Goal: Navigation & Orientation: Find specific page/section

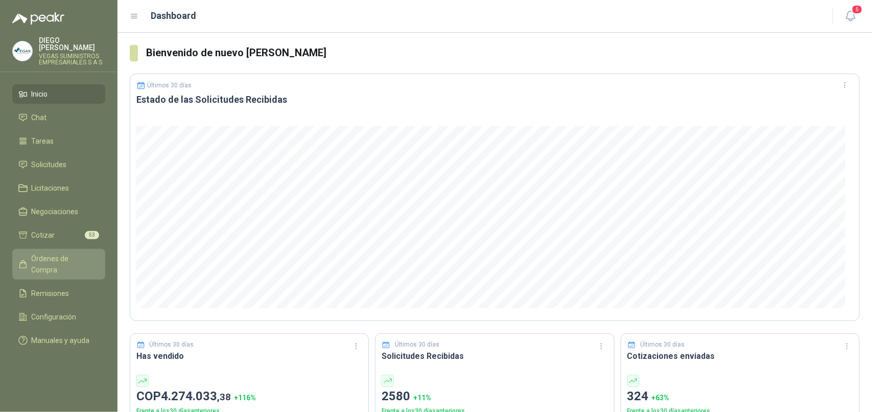
click at [42, 256] on span "Órdenes de Compra" at bounding box center [64, 264] width 64 height 22
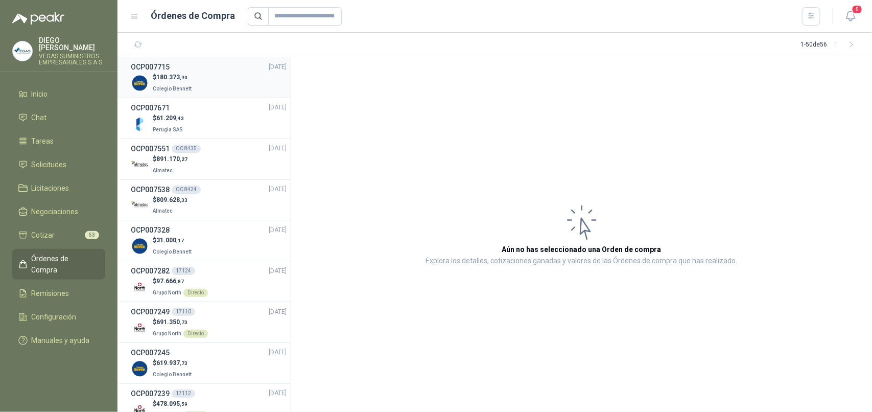
click at [184, 95] on li "OCP007715 [DATE] $ 180.373 ,[GEOGRAPHIC_DATA][PERSON_NAME]" at bounding box center [203, 77] width 173 height 41
click at [187, 88] on span "Colegio Bennett" at bounding box center [172, 89] width 39 height 6
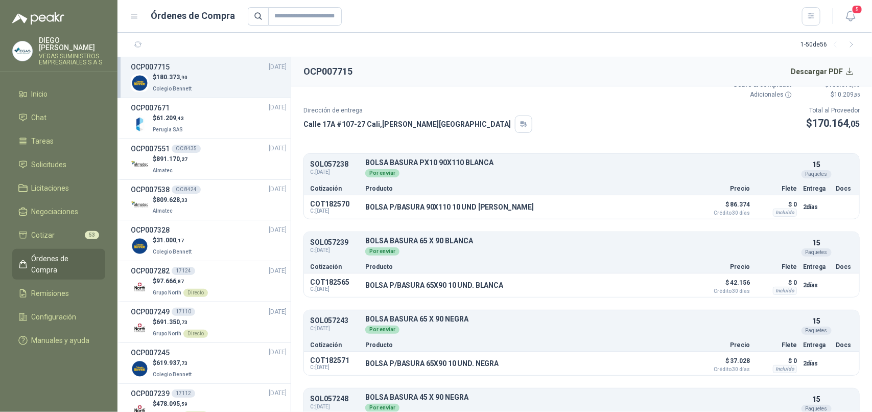
scroll to position [90, 0]
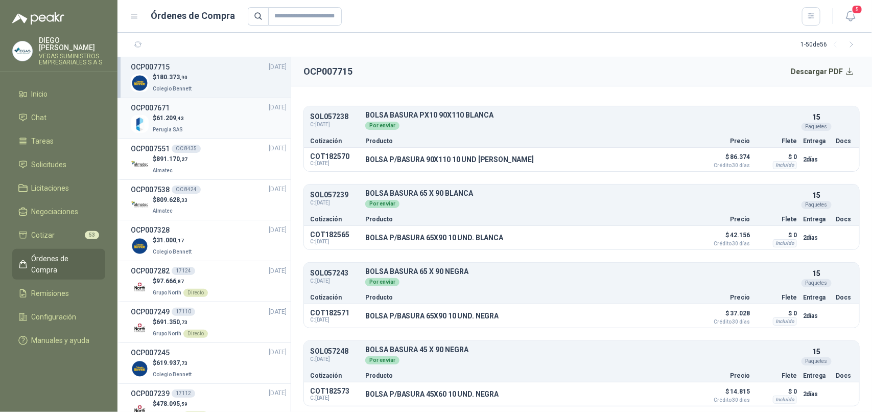
click at [215, 124] on div "$ 61.209 ,43 Perugia SAS" at bounding box center [209, 123] width 156 height 21
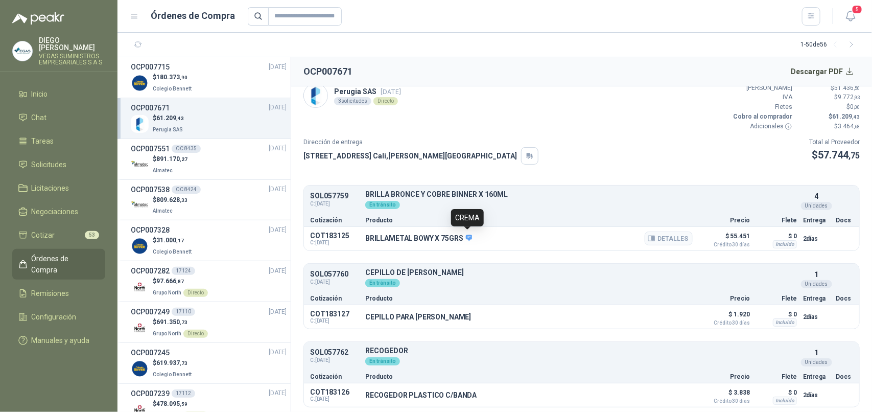
scroll to position [11, 0]
click at [851, 16] on icon "button" at bounding box center [850, 16] width 13 height 13
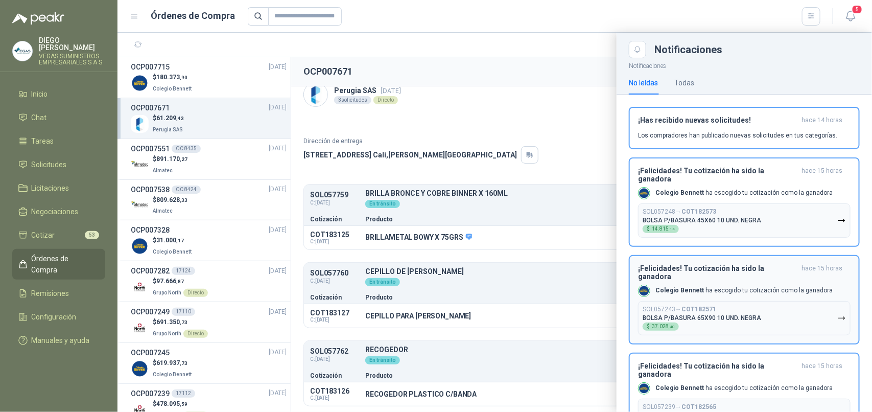
click at [774, 203] on button "SOL057248 → COT182573 BOLSA P/BASURA 45X60 10 UND. NEGRA $ 14.815 ,14" at bounding box center [744, 220] width 212 height 34
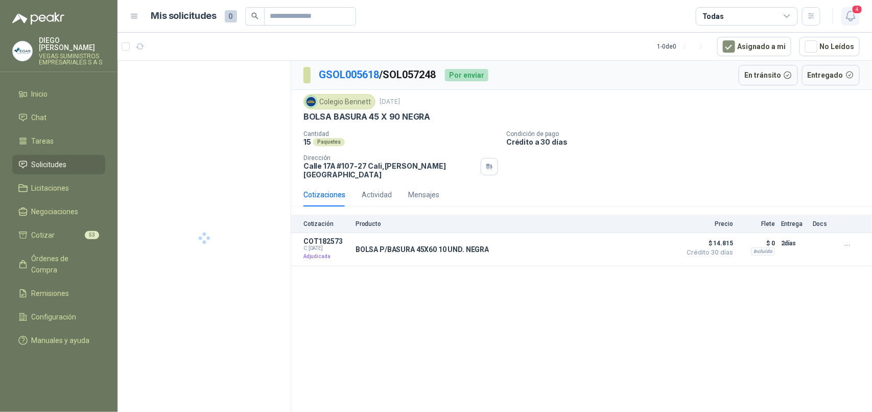
click at [854, 14] on icon "button" at bounding box center [850, 16] width 9 height 10
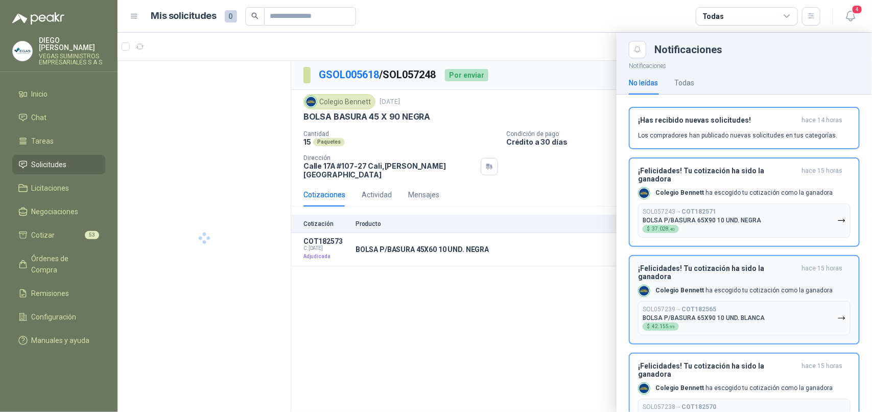
click at [764, 203] on button "SOL057243 → COT182571 BOLSA P/BASURA 65X90 10 UND. NEGRA $ 37.028 ,40" at bounding box center [744, 220] width 212 height 34
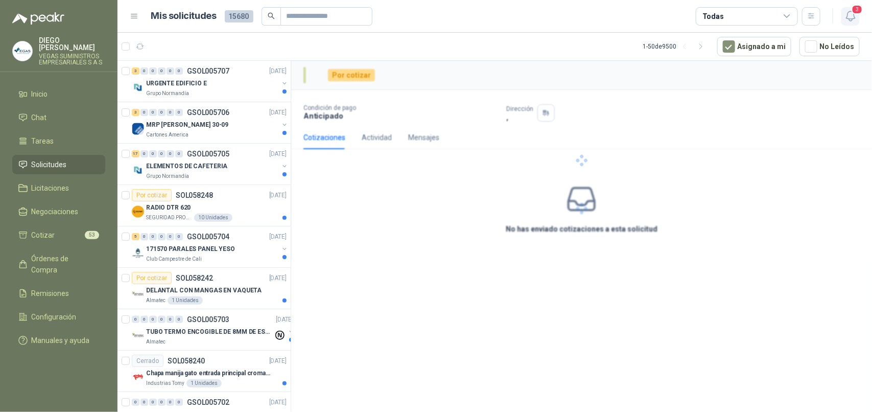
click at [849, 18] on icon "button" at bounding box center [850, 16] width 9 height 10
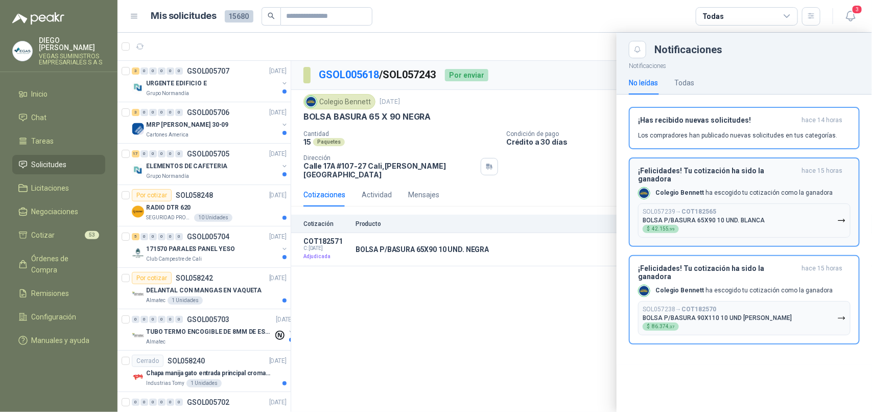
click at [775, 209] on button "SOL057239 → COT182565 BOLSA P/BASURA 65X90 10 UND. [PERSON_NAME] $ 42.155 ,99" at bounding box center [744, 220] width 212 height 34
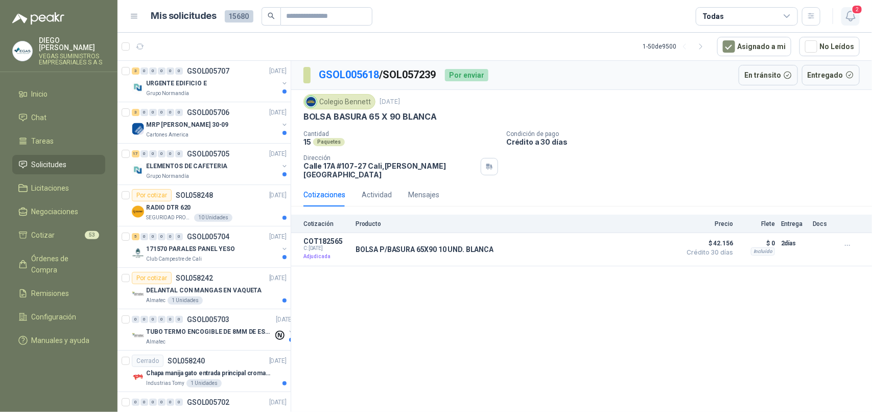
click at [845, 13] on icon "button" at bounding box center [850, 16] width 13 height 13
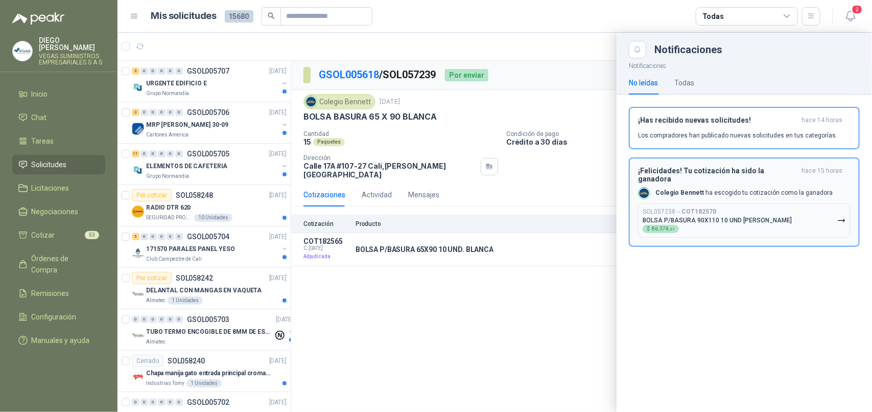
click at [770, 204] on button "SOL057238 → COT182570 BOLSA P/BASURA 90X110 10 UND [PERSON_NAME] $ 86.374 ,37" at bounding box center [744, 220] width 212 height 34
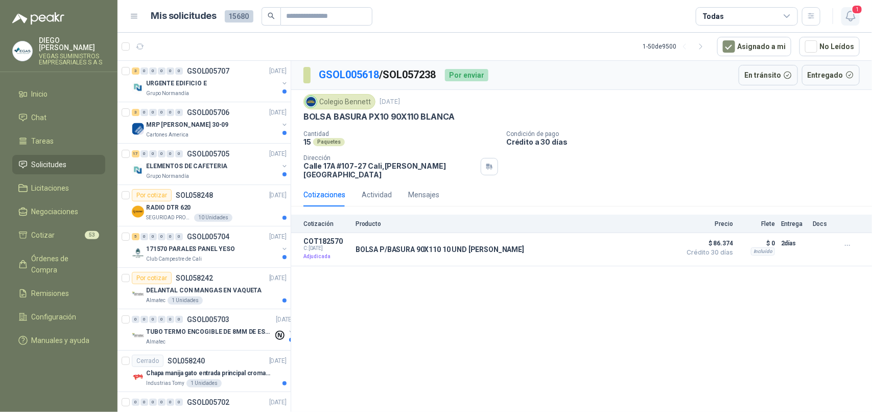
click at [856, 12] on span "1" at bounding box center [856, 10] width 11 height 10
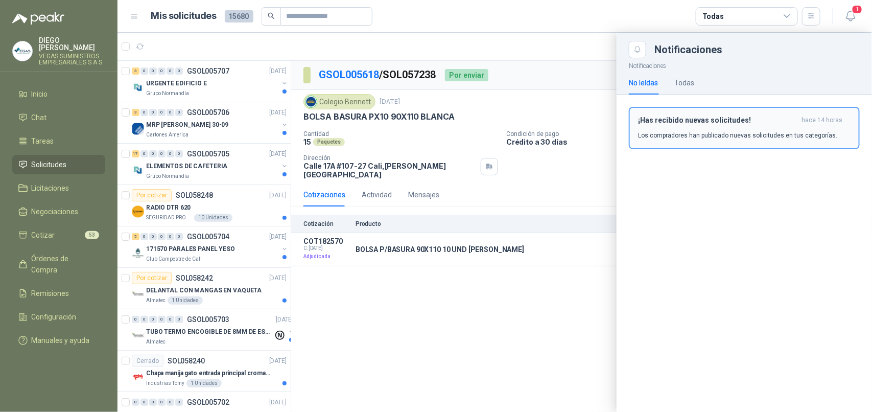
click at [796, 121] on h3 "¡Has recibido nuevas solicitudes!" at bounding box center [717, 120] width 159 height 9
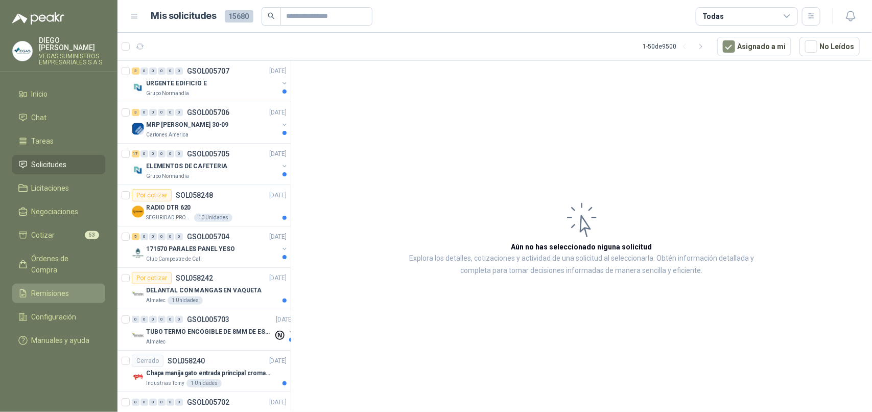
click at [67, 288] on span "Remisiones" at bounding box center [51, 293] width 38 height 11
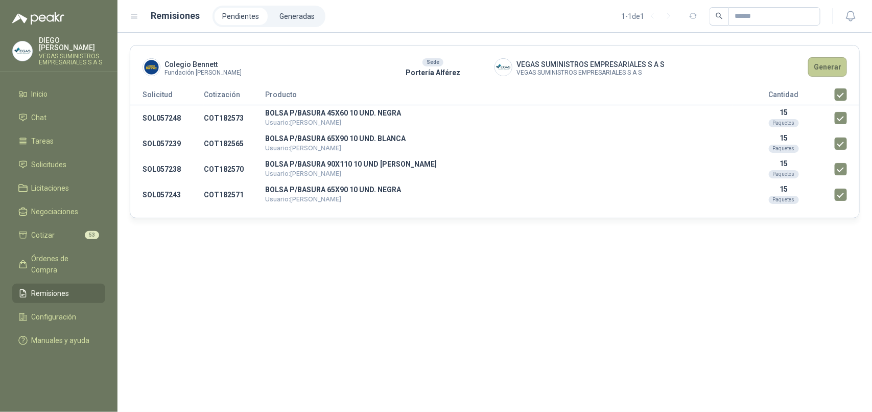
click at [821, 61] on button "Generar" at bounding box center [827, 66] width 39 height 19
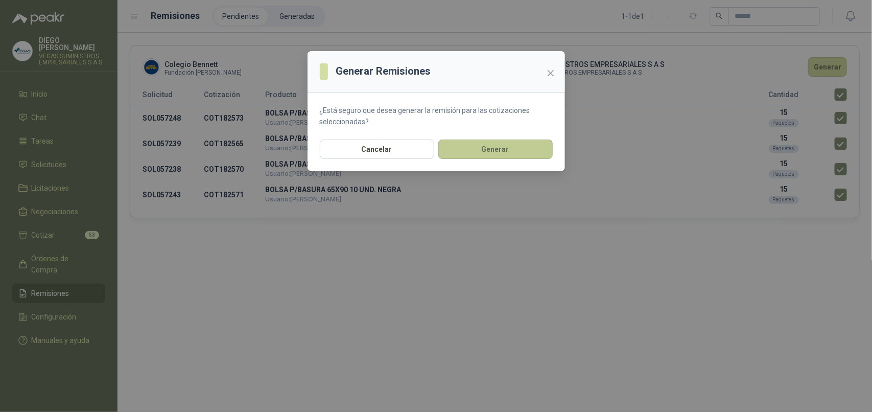
click at [511, 151] on button "Generar" at bounding box center [495, 148] width 114 height 19
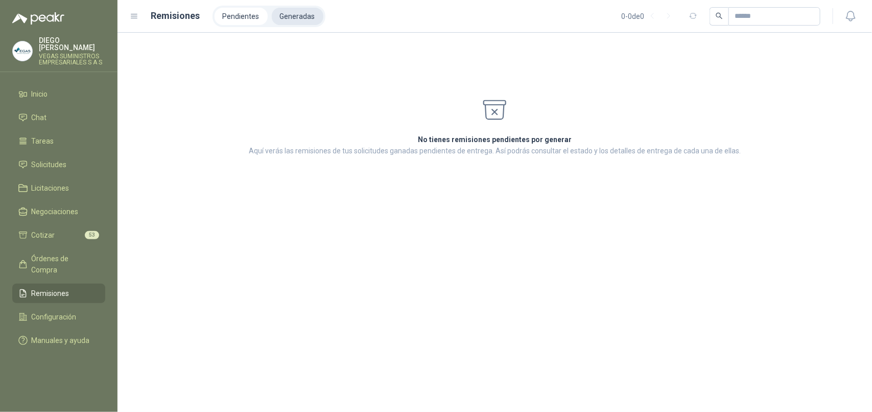
click at [304, 17] on li "Generadas" at bounding box center [298, 16] width 52 height 17
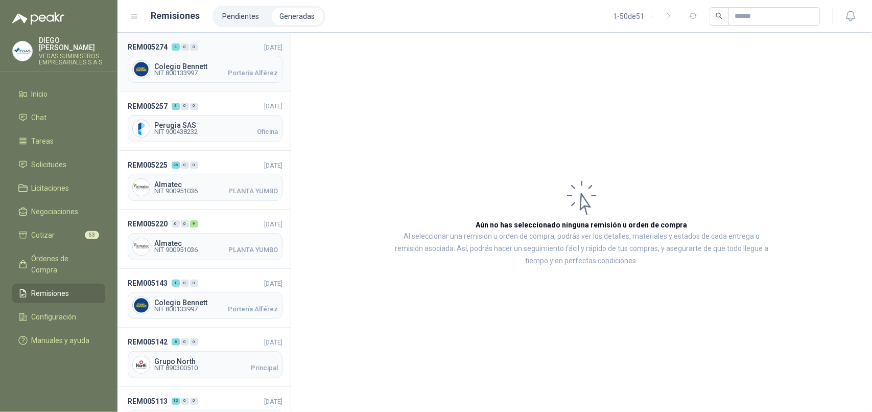
click at [219, 72] on span "NIT 800133997 Portería [PERSON_NAME]" at bounding box center [216, 73] width 124 height 6
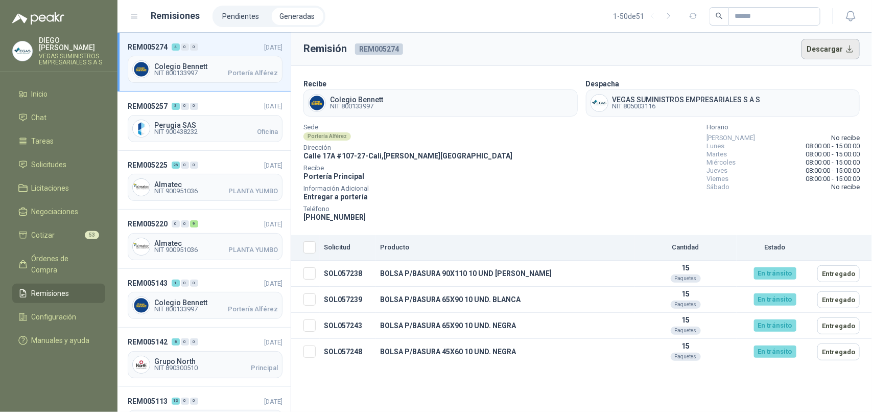
click at [829, 49] on button "Descargar" at bounding box center [830, 49] width 59 height 20
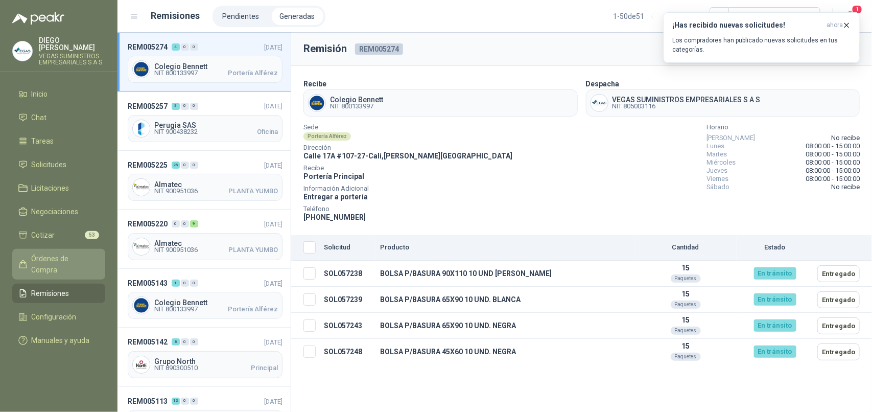
click at [55, 253] on span "Órdenes de Compra" at bounding box center [64, 264] width 64 height 22
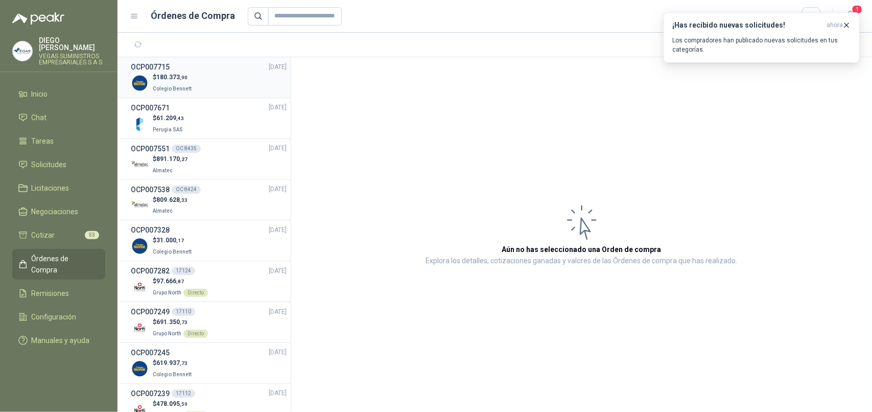
click at [233, 85] on div "$ 180.373 ,90 Colegio [PERSON_NAME]" at bounding box center [209, 83] width 156 height 21
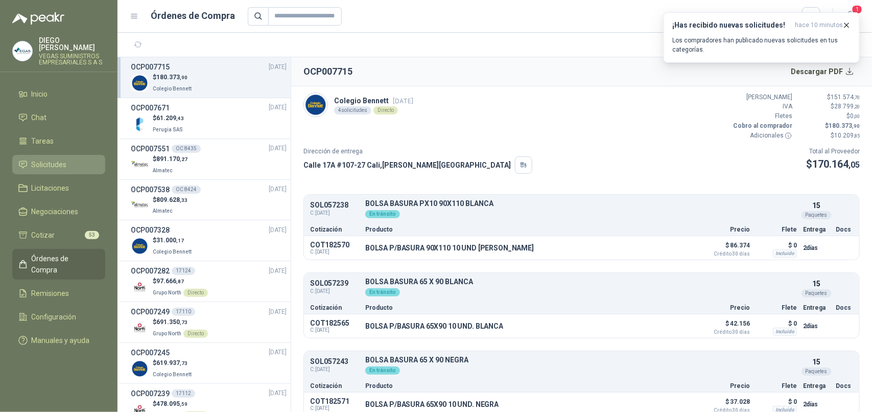
click at [64, 159] on span "Solicitudes" at bounding box center [49, 164] width 35 height 11
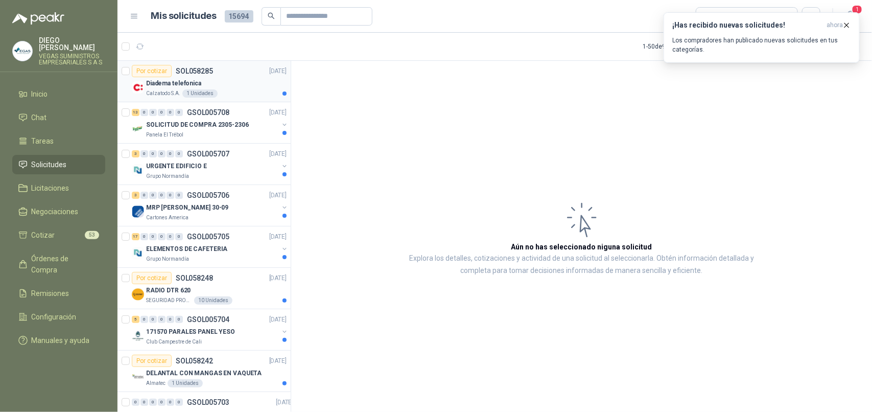
click at [159, 92] on p "Calzatodo S.A." at bounding box center [163, 93] width 34 height 8
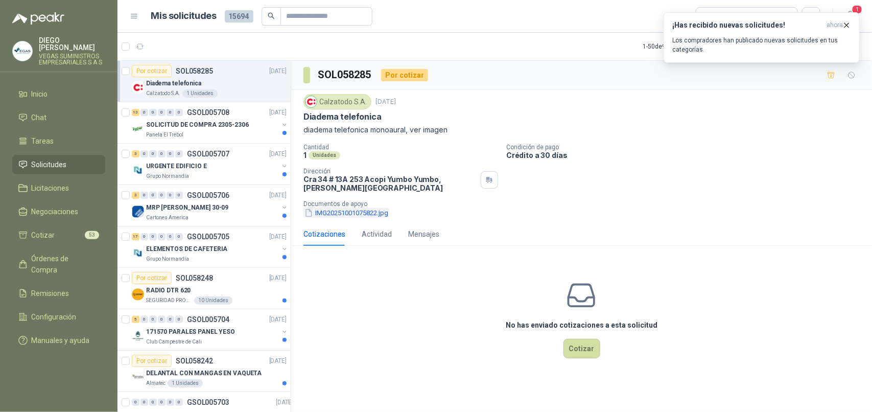
click at [365, 215] on button "IMG20251001075822.jpg" at bounding box center [346, 212] width 86 height 11
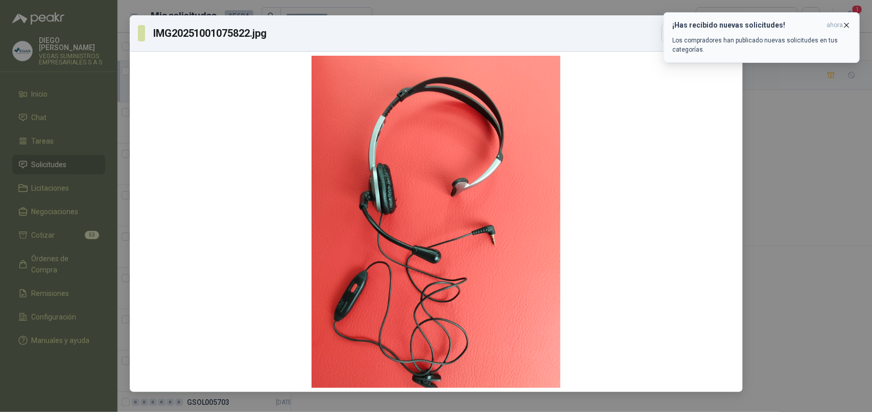
click at [848, 24] on icon "button" at bounding box center [846, 25] width 9 height 9
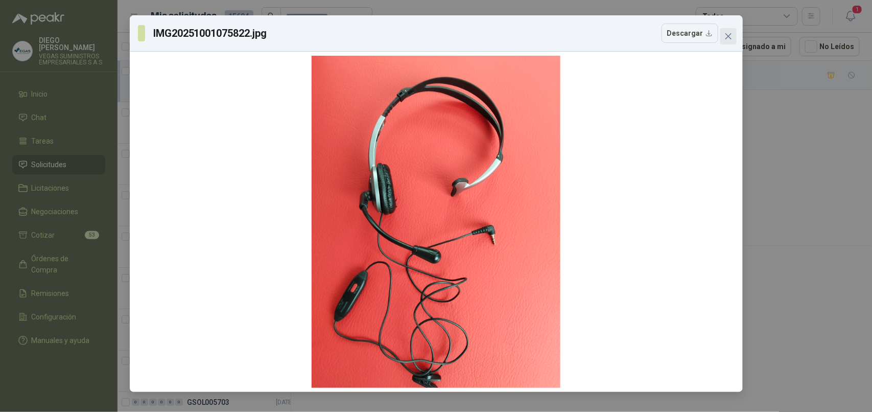
click at [726, 36] on icon "close" at bounding box center [728, 36] width 8 height 8
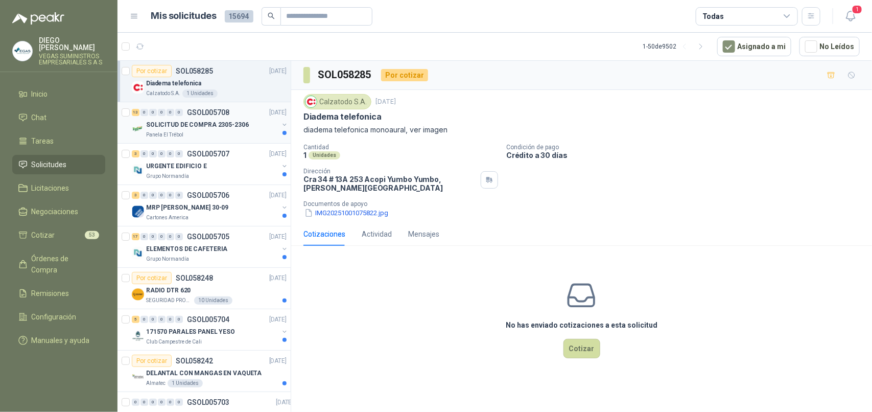
click at [169, 135] on p "Panela El Trébol" at bounding box center [164, 135] width 37 height 8
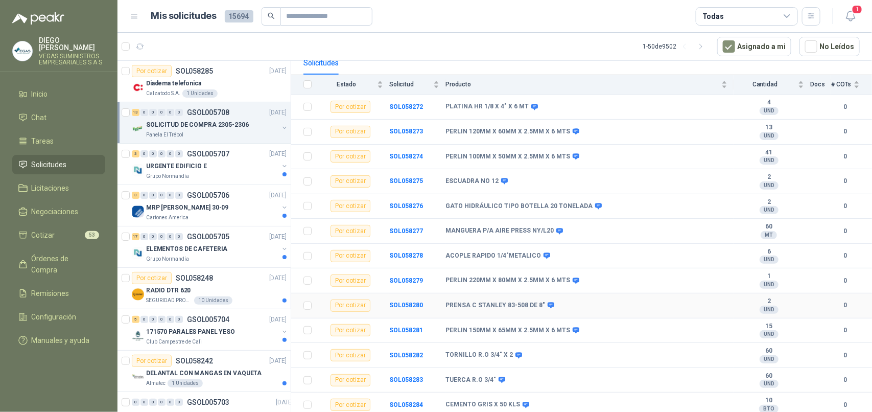
scroll to position [107, 0]
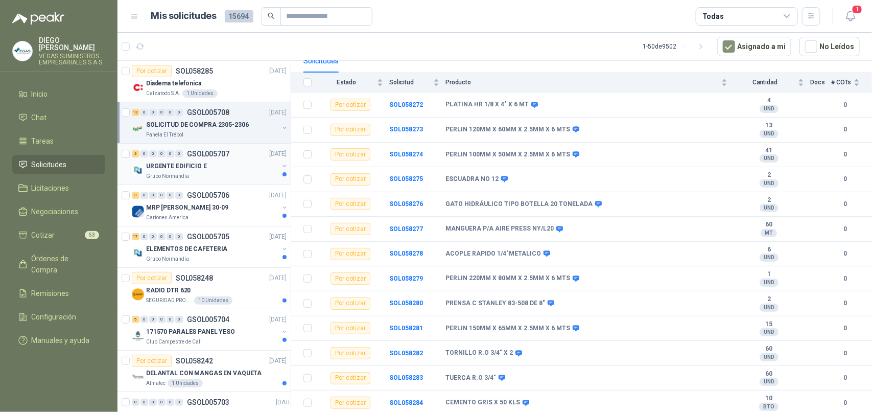
click at [170, 175] on p "Grupo Normandía" at bounding box center [167, 176] width 43 height 8
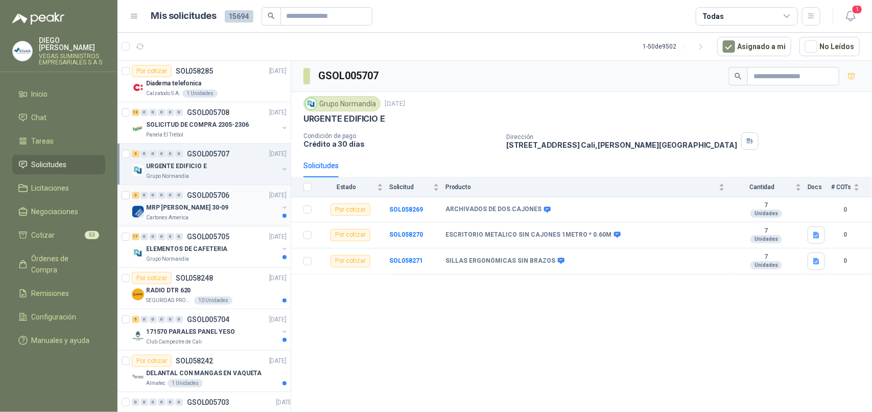
click at [219, 216] on div "Cartones America" at bounding box center [212, 217] width 132 height 8
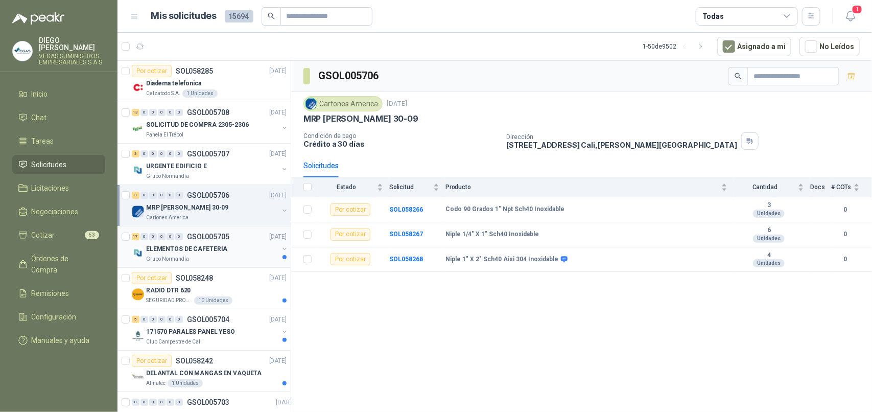
click at [226, 255] on div "Grupo Normandía" at bounding box center [212, 259] width 132 height 8
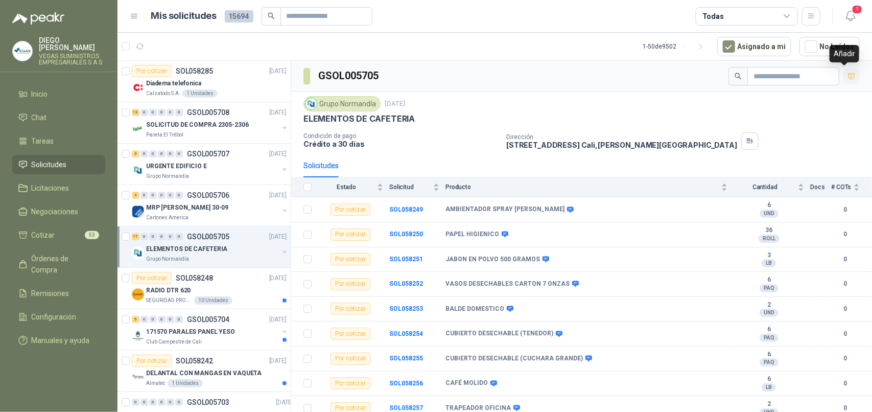
click at [847, 73] on icon "button" at bounding box center [851, 76] width 9 height 9
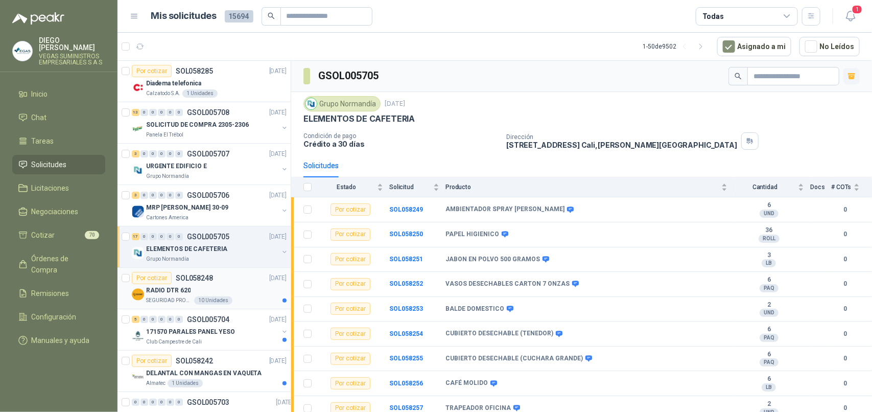
scroll to position [64, 0]
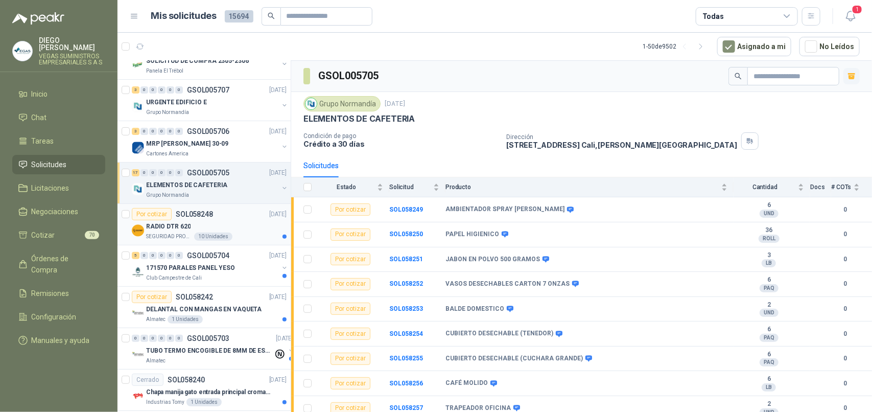
click at [231, 234] on div "SEGURIDAD PROVISER LTDA 10 Unidades" at bounding box center [216, 236] width 140 height 8
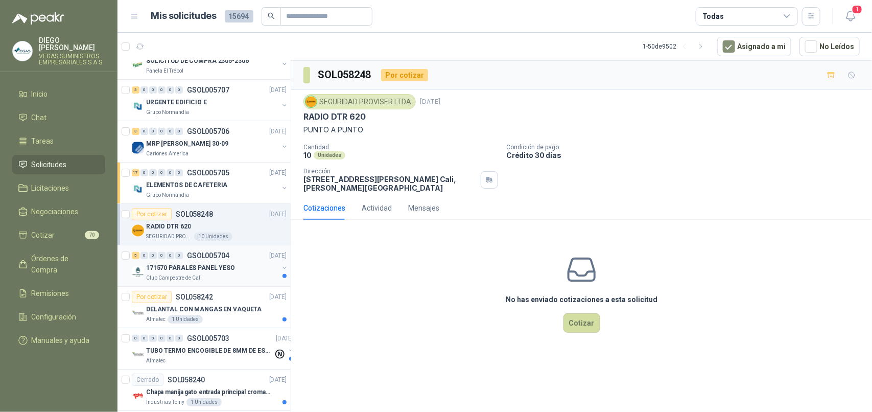
click at [241, 277] on div "Club Campestre de Cali" at bounding box center [212, 278] width 132 height 8
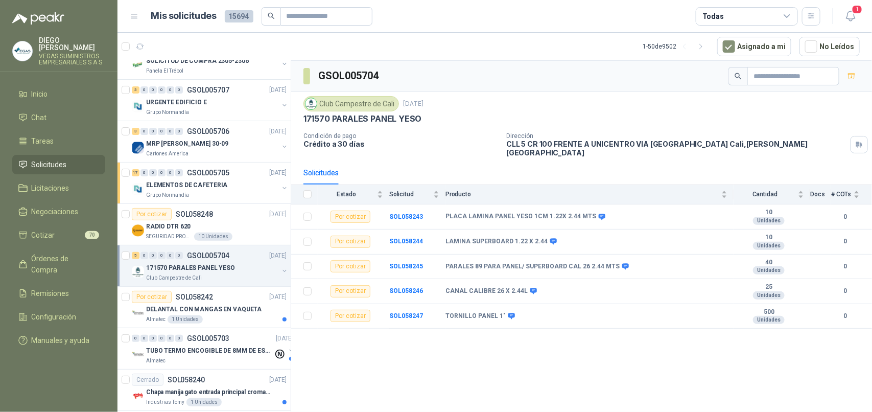
scroll to position [128, 0]
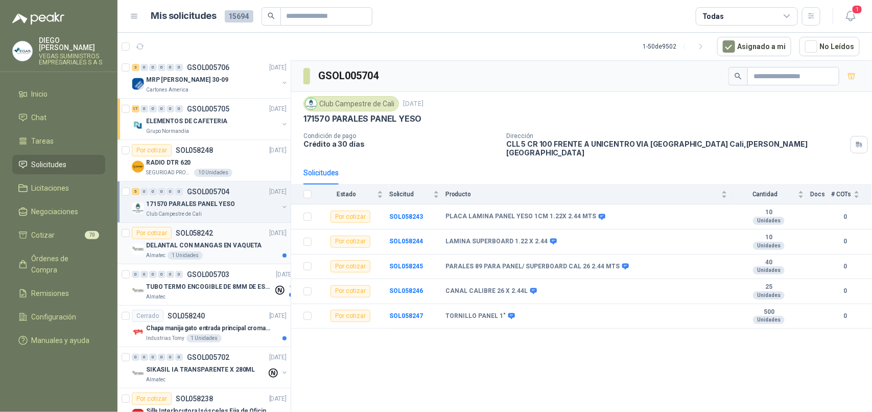
click at [239, 255] on div "Almatec 1 Unidades" at bounding box center [216, 255] width 140 height 8
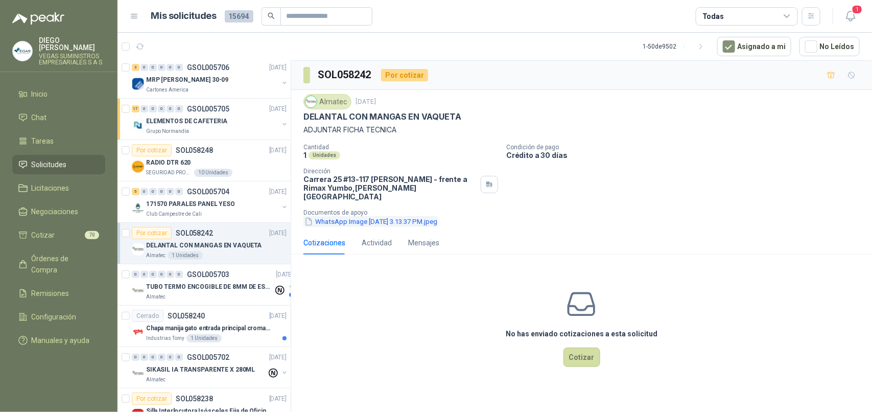
click at [424, 216] on button "WhatsApp Image [DATE] 3.13.37 PM.jpeg" at bounding box center [370, 221] width 135 height 11
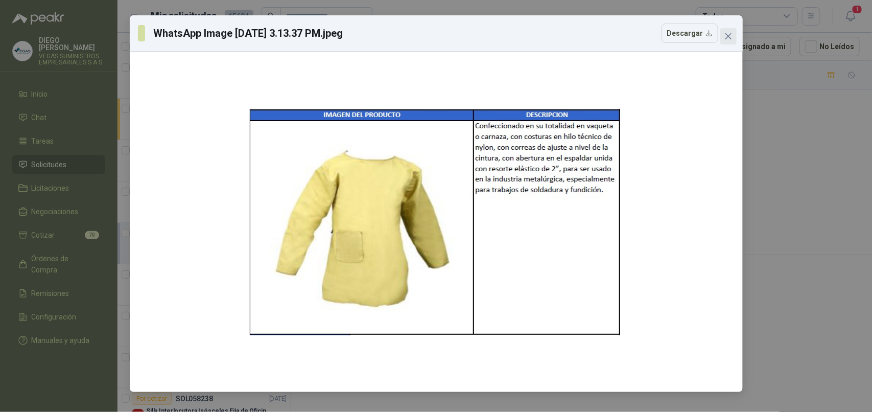
click at [731, 34] on icon "close" at bounding box center [728, 36] width 8 height 8
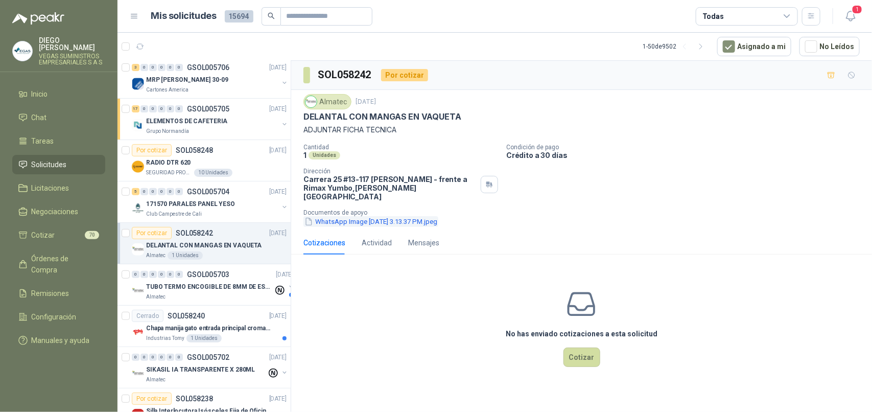
click at [340, 216] on button "WhatsApp Image [DATE] 3.13.37 PM.jpeg" at bounding box center [370, 221] width 135 height 11
click at [212, 292] on p "TUBO TERMO ENCOGIBLE DE 8MM DE ESPESOR X 5CMS" at bounding box center [209, 287] width 127 height 10
